Goal: Information Seeking & Learning: Learn about a topic

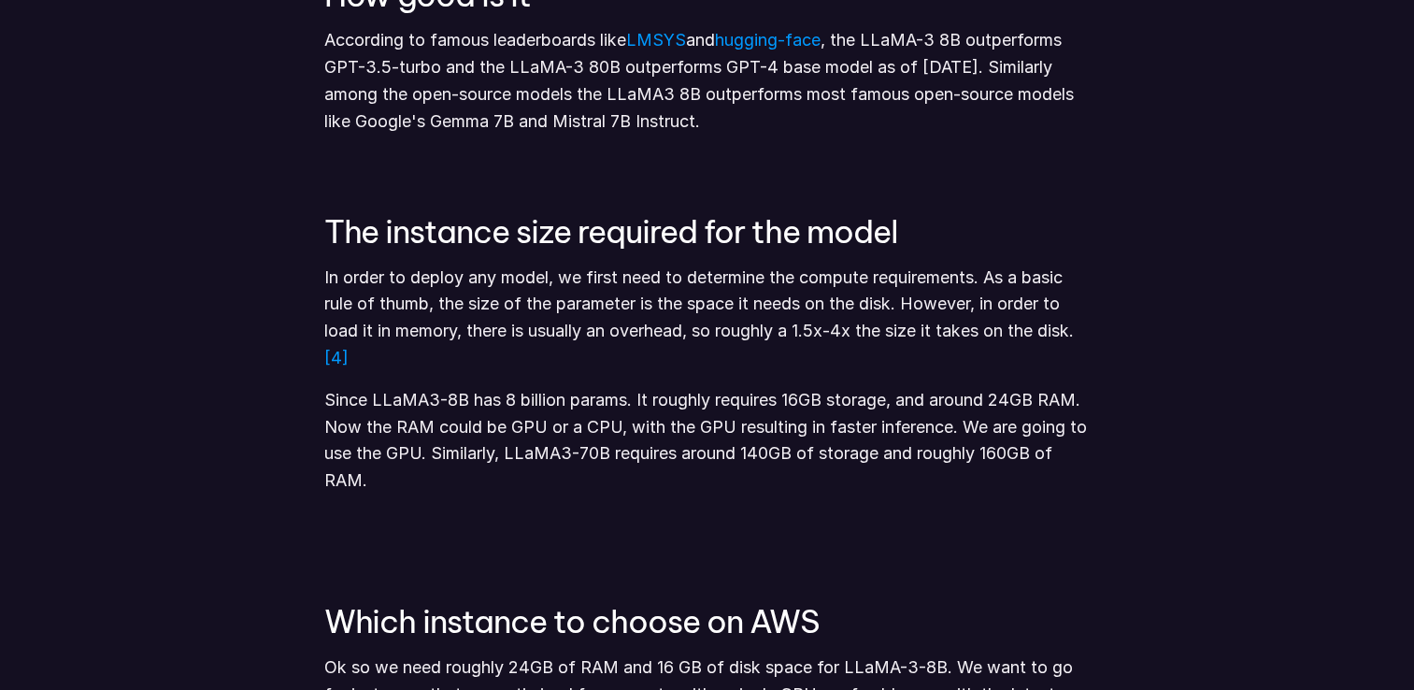
scroll to position [1962, 0]
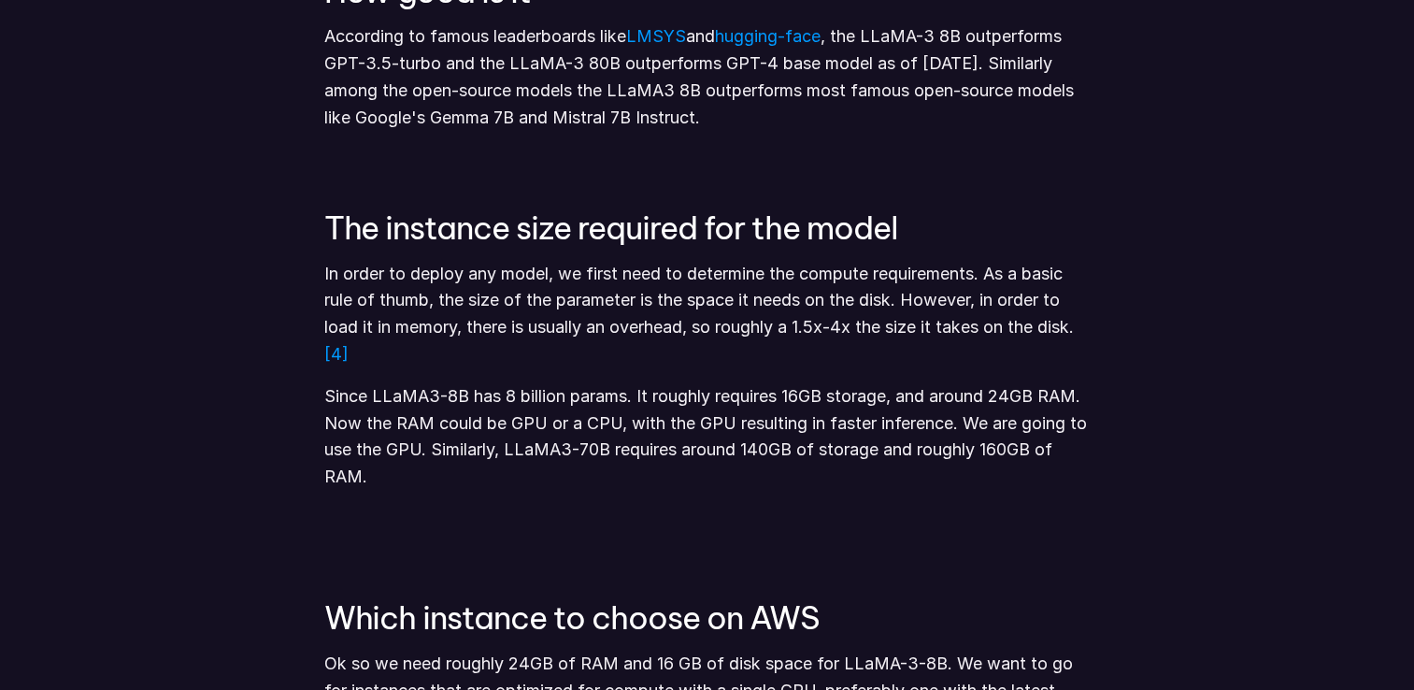
click at [1003, 214] on h3 "The instance size required for the model" at bounding box center [706, 227] width 766 height 35
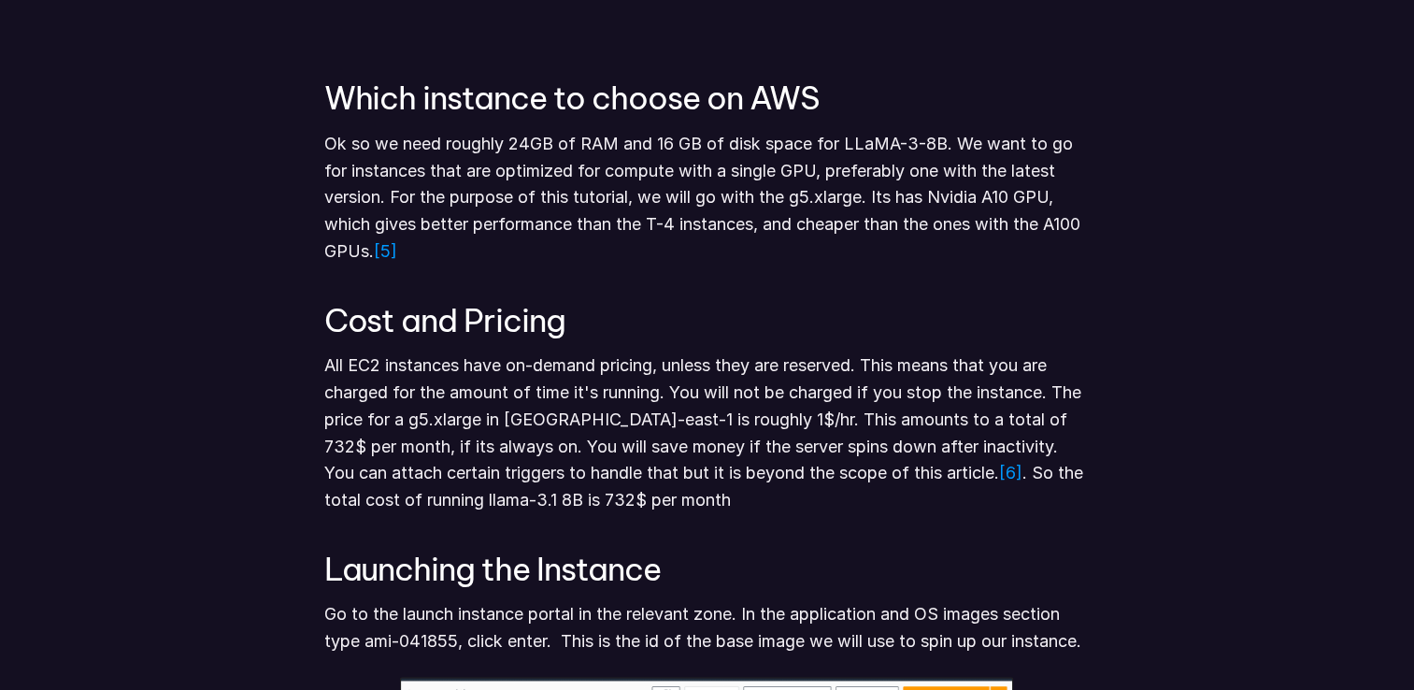
scroll to position [2523, 0]
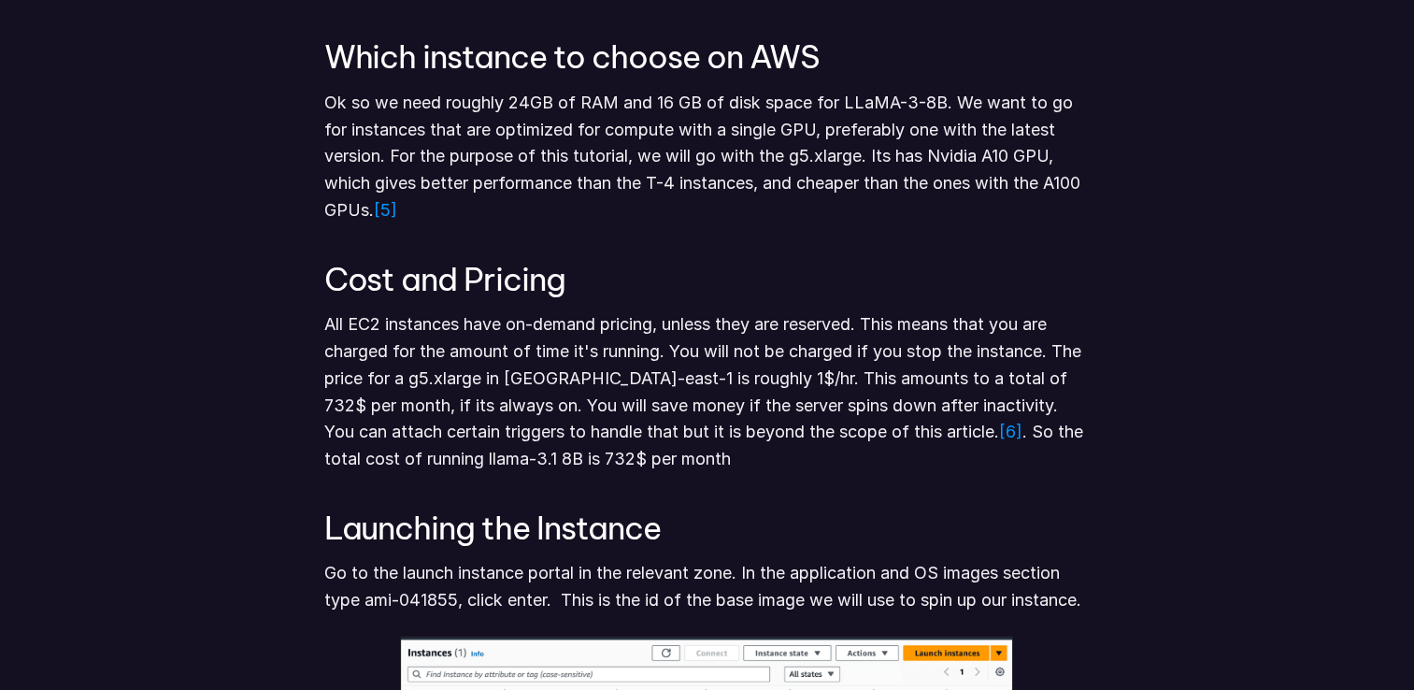
click at [934, 212] on p "Ok so we need roughly 24GB of RAM and 16 GB of disk space for LLaMA-3-8B. We wa…" at bounding box center [706, 157] width 766 height 135
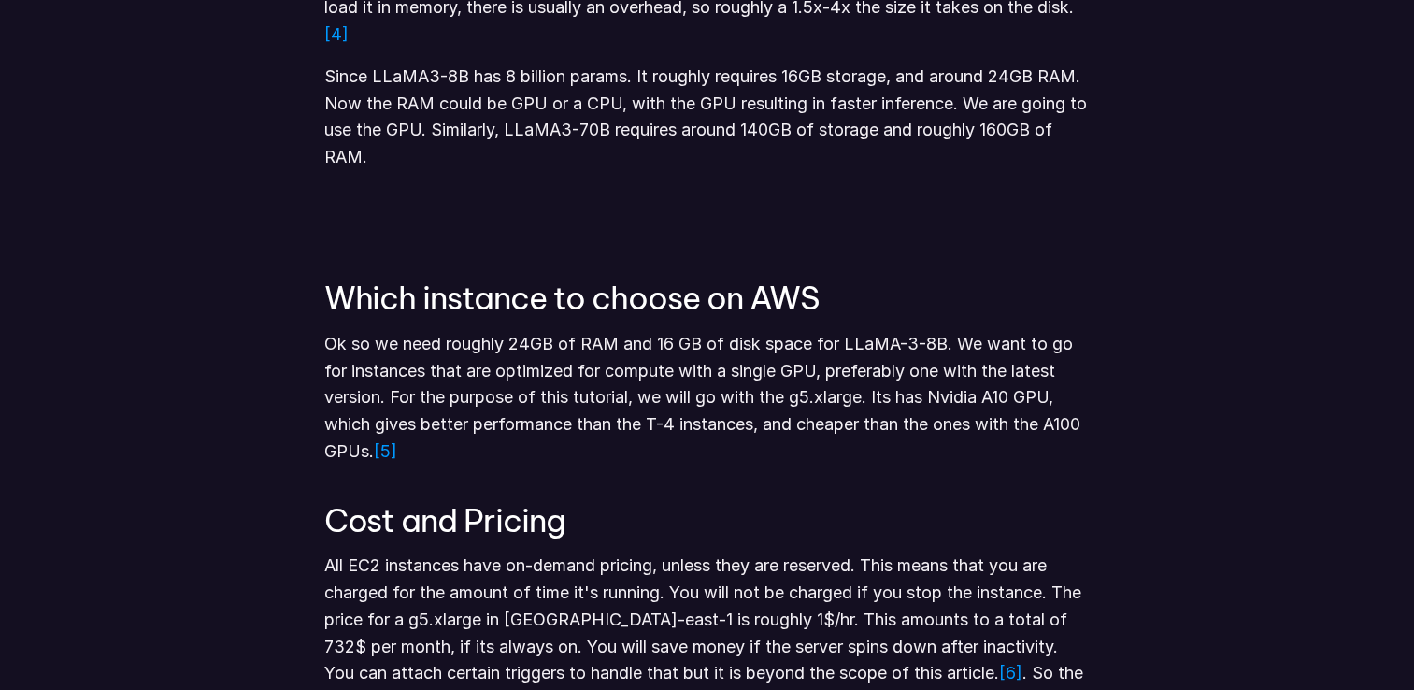
scroll to position [2562, 0]
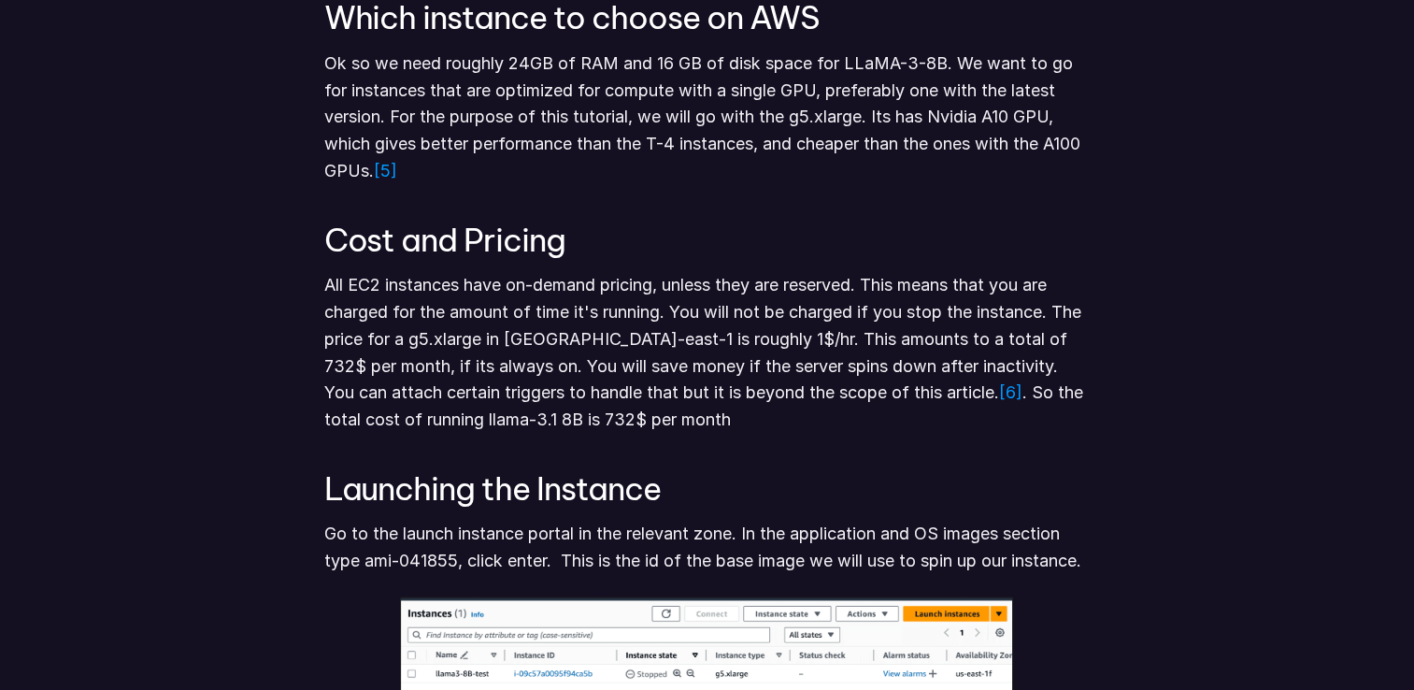
drag, startPoint x: 703, startPoint y: 372, endPoint x: 907, endPoint y: 370, distance: 204.6
click at [907, 370] on p "All EC2 instances have on-demand pricing, unless they are reserved. This means …" at bounding box center [706, 353] width 766 height 162
click at [680, 360] on p "All EC2 instances have on-demand pricing, unless they are reserved. This means …" at bounding box center [706, 353] width 766 height 162
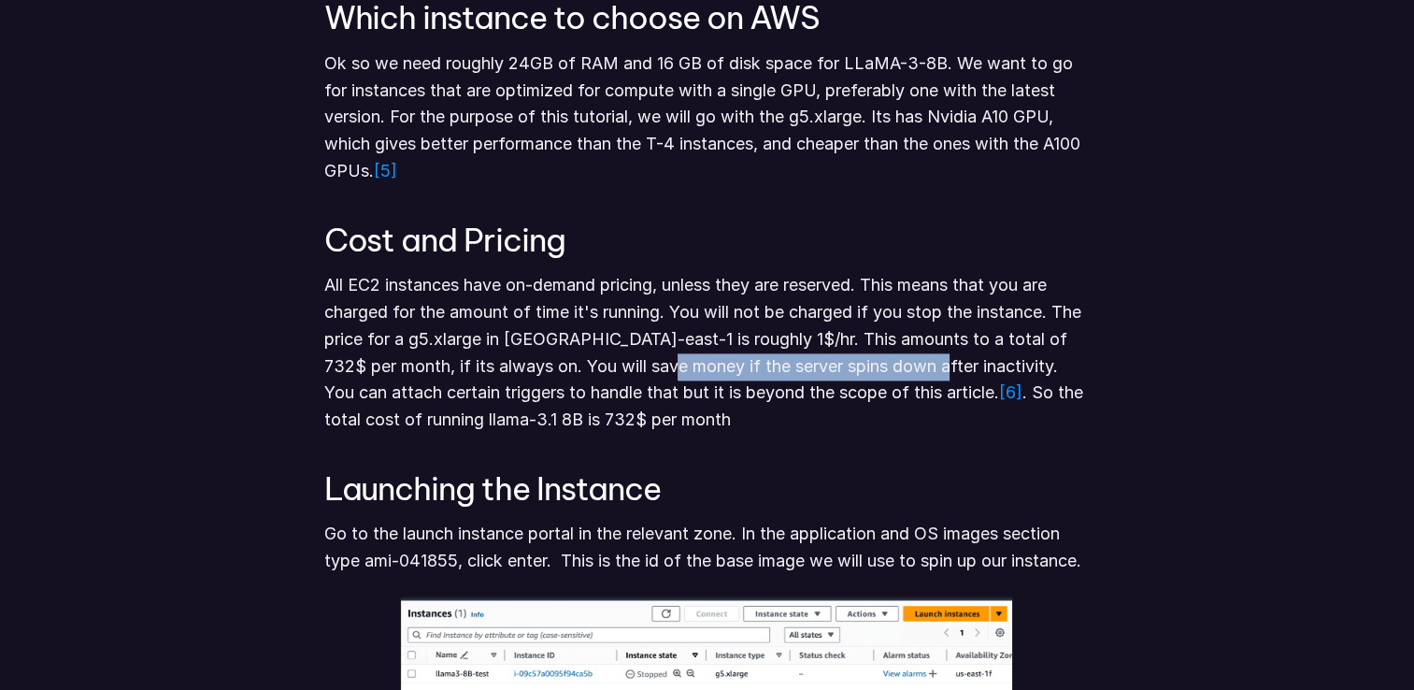
drag, startPoint x: 647, startPoint y: 365, endPoint x: 908, endPoint y: 372, distance: 261.7
click at [908, 372] on p "All EC2 instances have on-demand pricing, unless they are reserved. This means …" at bounding box center [706, 353] width 766 height 162
copy p "server spins down after inactivity"
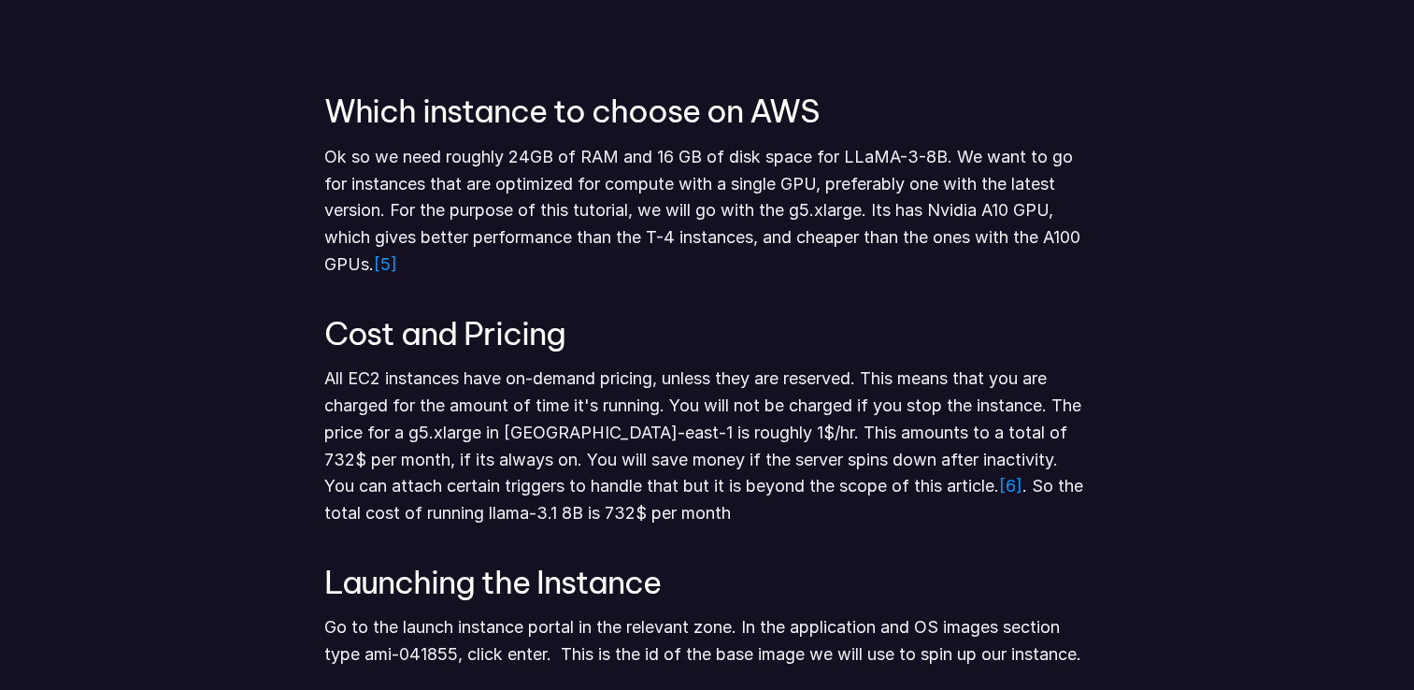
click at [1017, 316] on h3 "Cost and Pricing" at bounding box center [706, 333] width 766 height 35
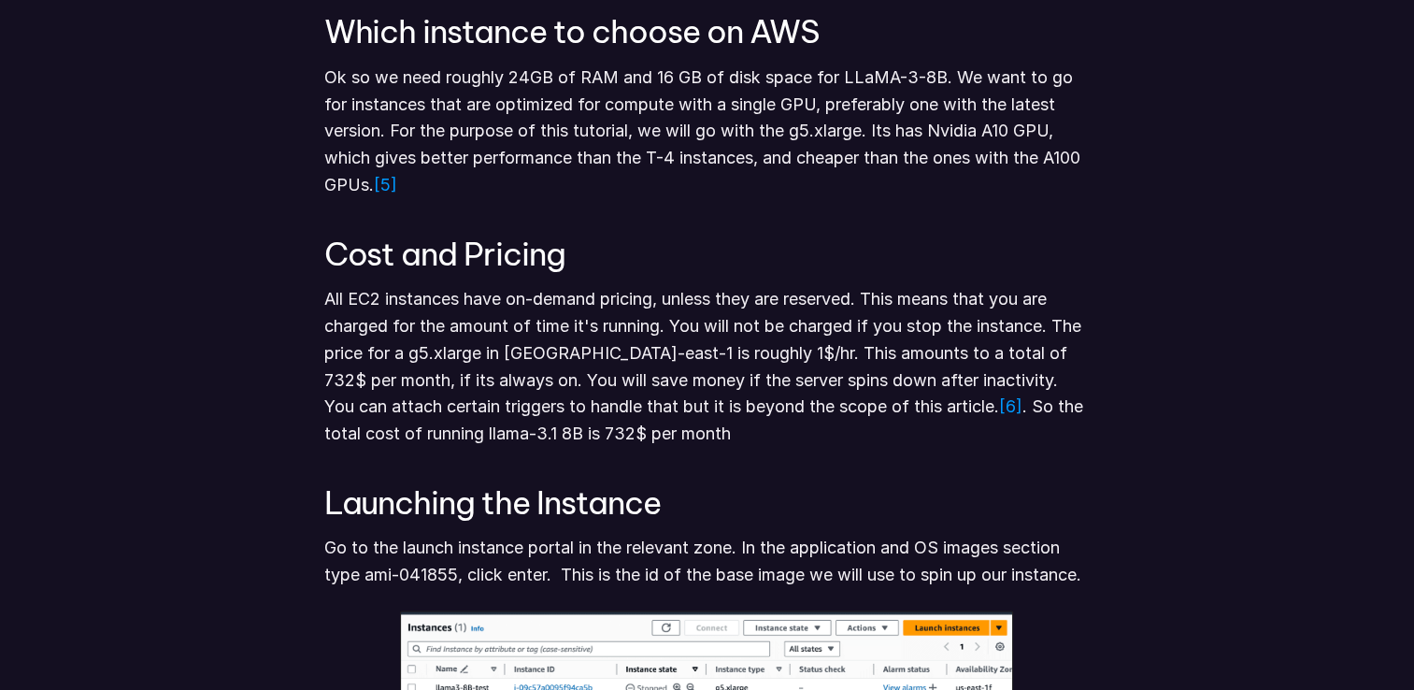
scroll to position [2656, 0]
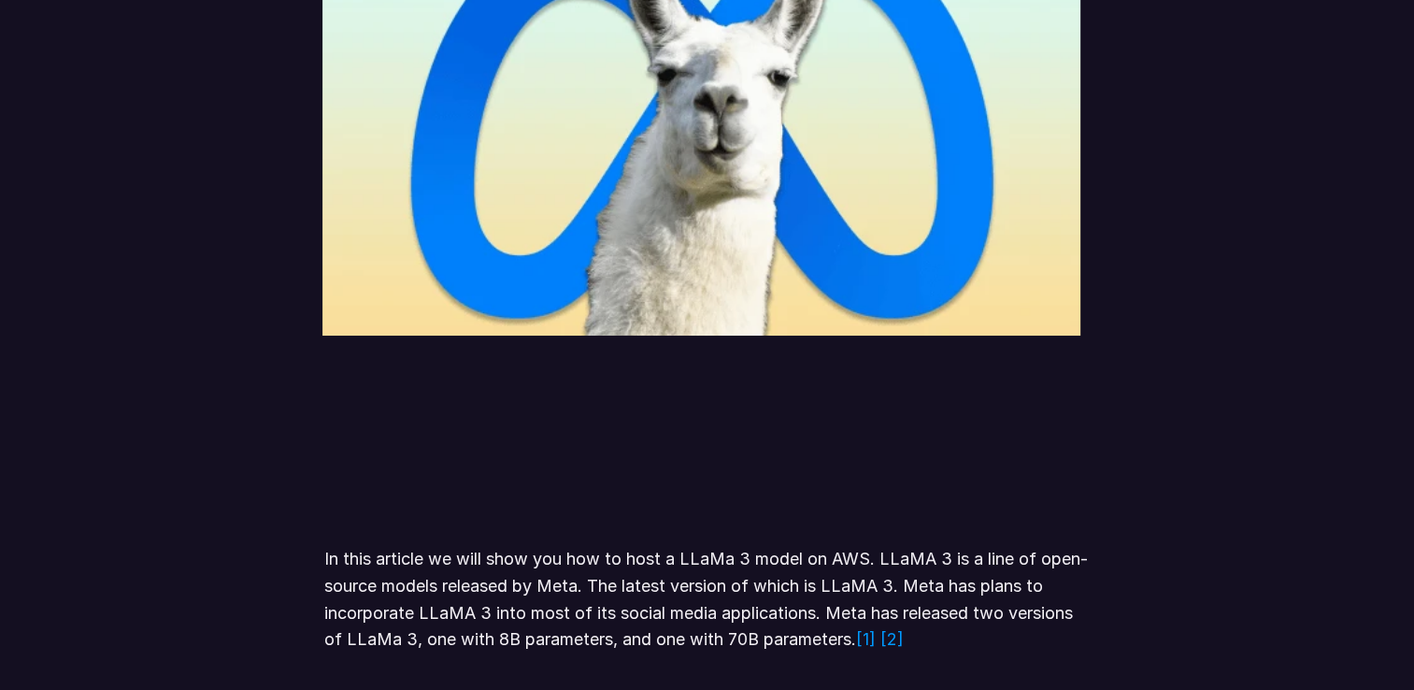
scroll to position [1035, 0]
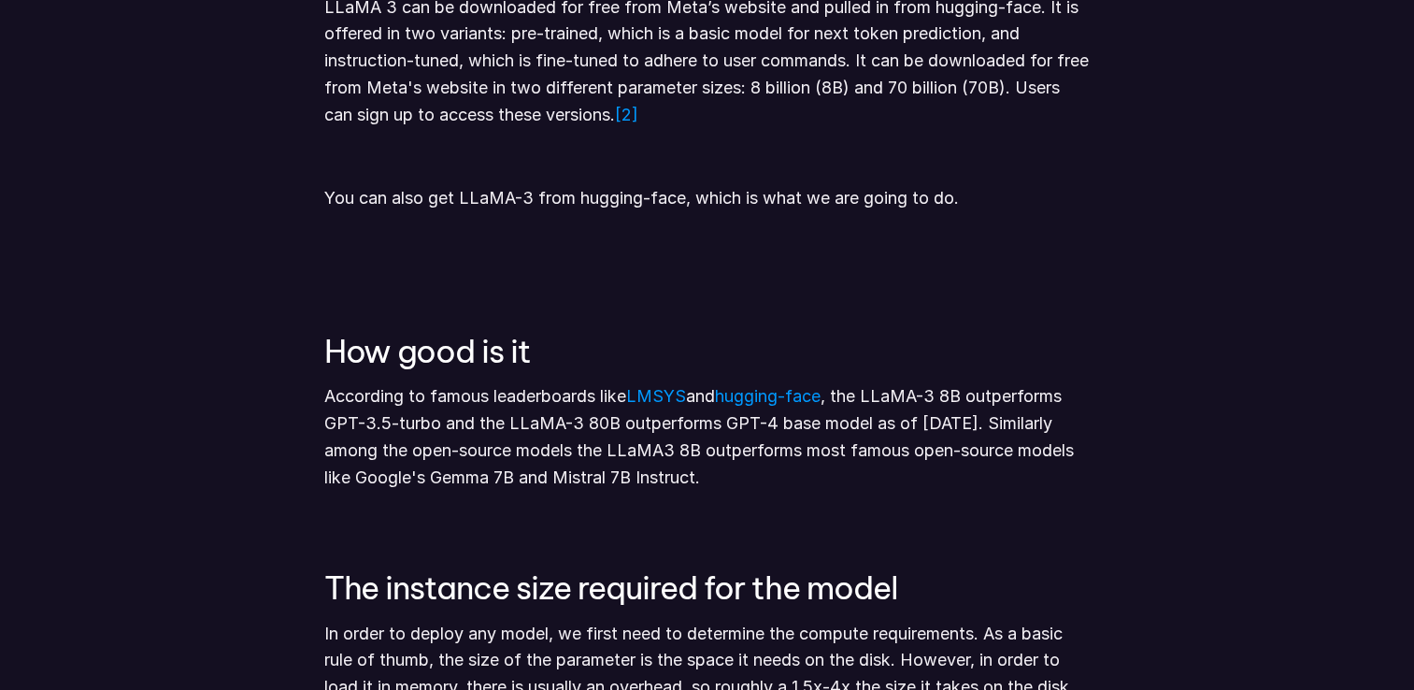
scroll to position [1689, 0]
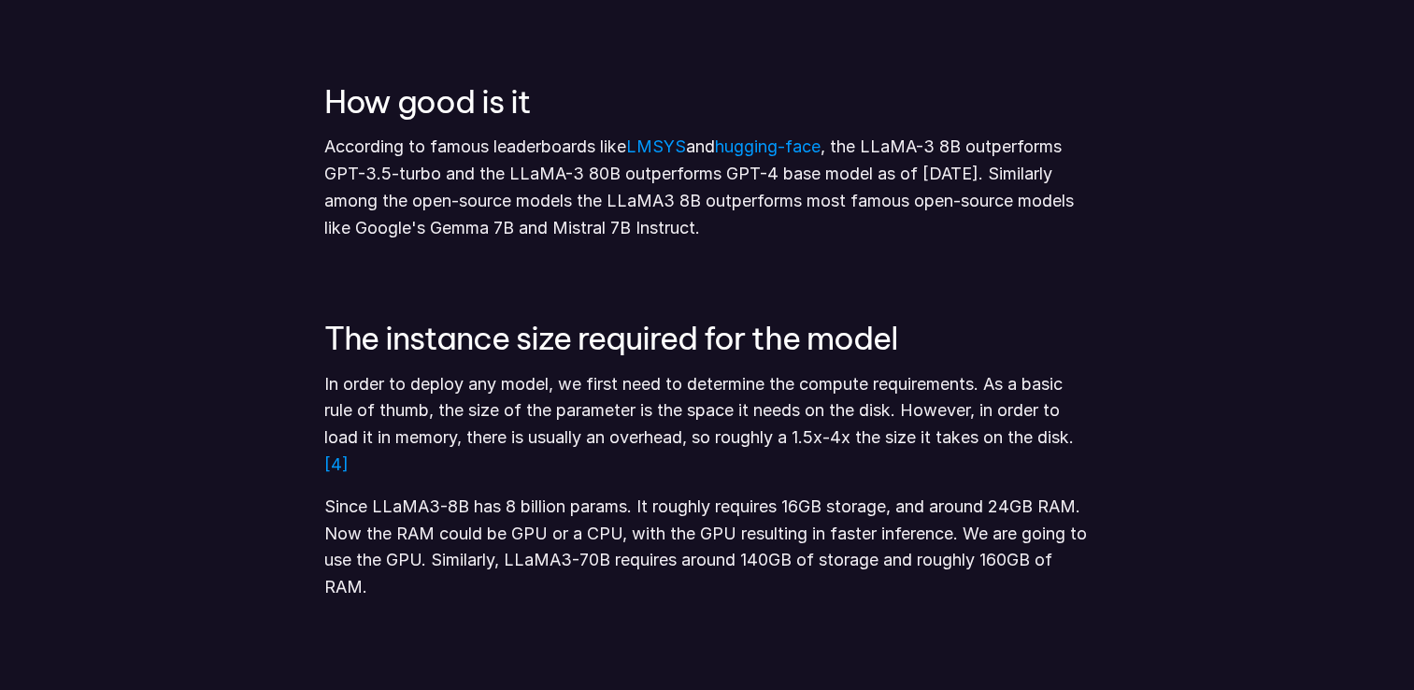
scroll to position [1876, 0]
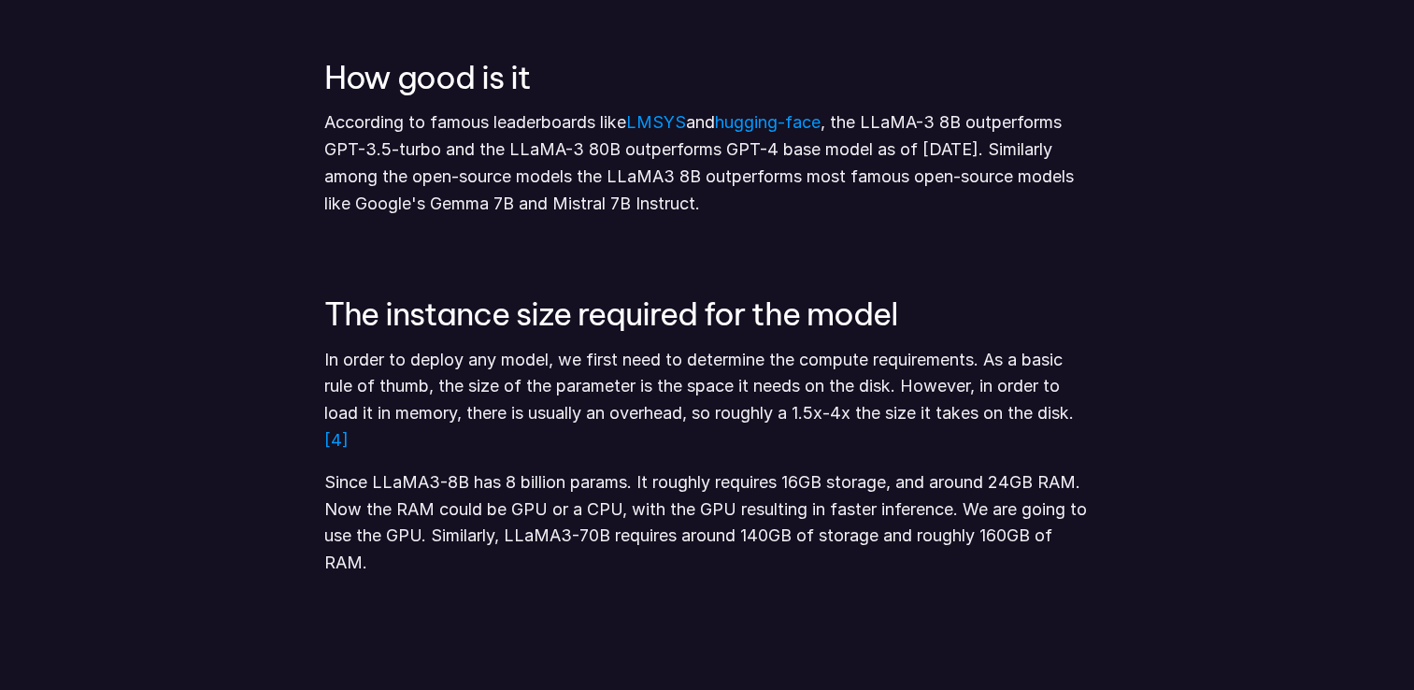
click at [783, 324] on h3 "The instance size required for the model" at bounding box center [706, 313] width 766 height 35
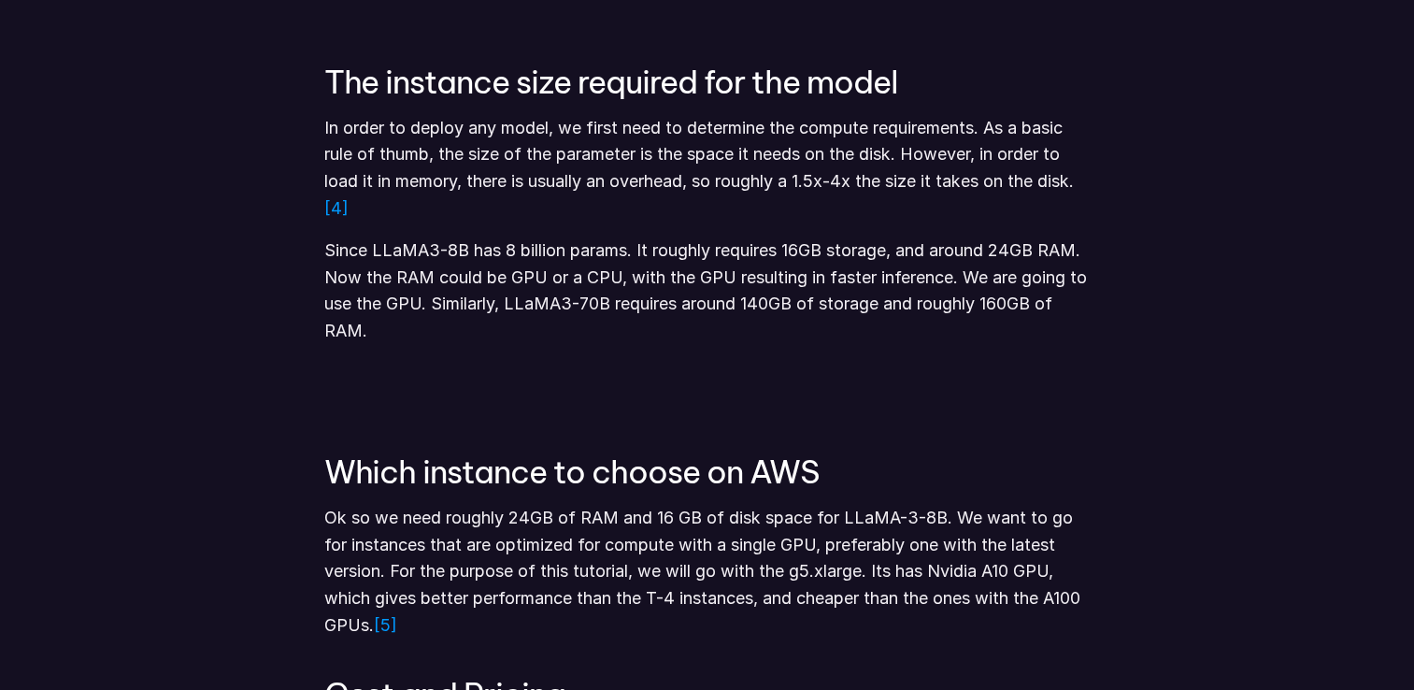
scroll to position [2157, 0]
